Goal: Transaction & Acquisition: Purchase product/service

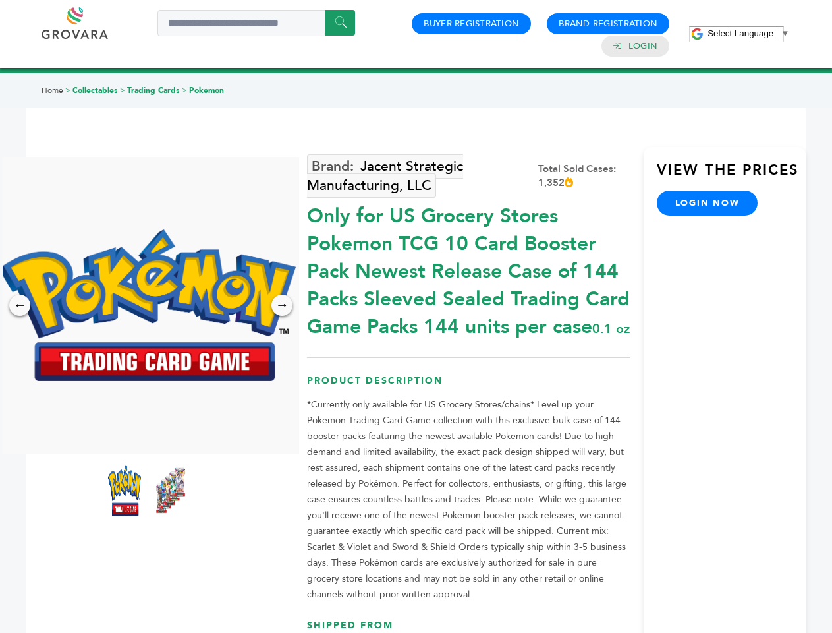
click at [749, 33] on span "Select Language" at bounding box center [741, 33] width 66 height 10
click at [148, 305] on img at bounding box center [147, 305] width 297 height 152
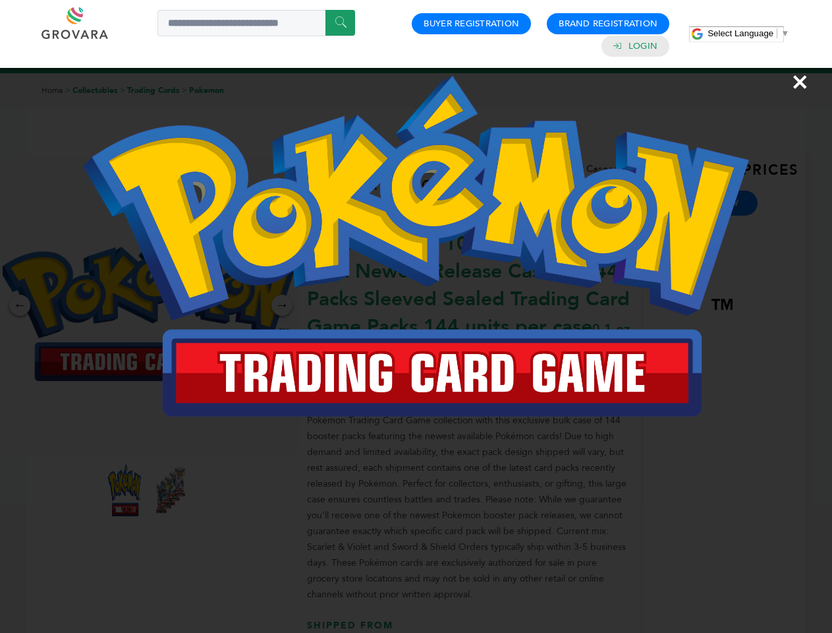
click at [20, 305] on div "×" at bounding box center [416, 316] width 832 height 633
click at [282, 305] on div "→" at bounding box center [282, 305] width 21 height 21
click at [125, 490] on img at bounding box center [124, 489] width 33 height 53
click at [171, 490] on div "×" at bounding box center [416, 316] width 832 height 633
